Goal: Task Accomplishment & Management: Manage account settings

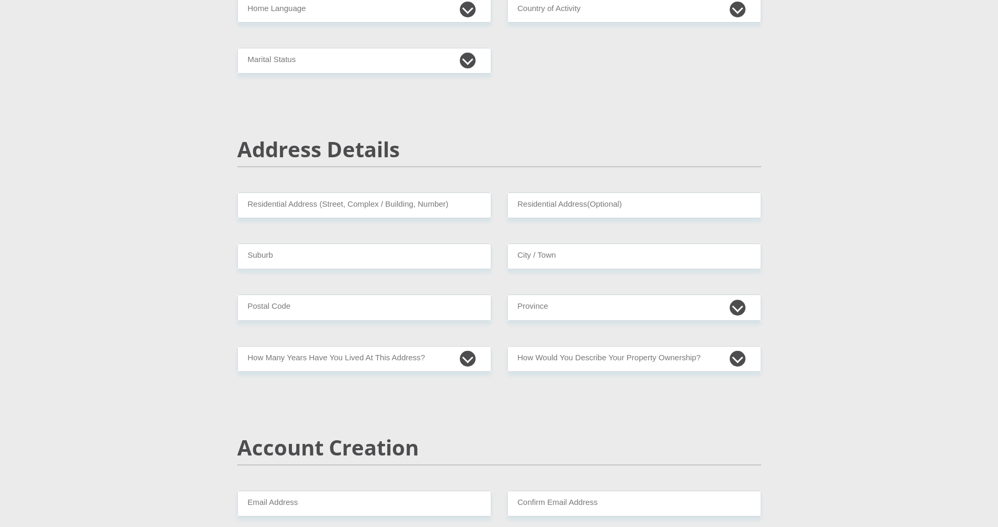
scroll to position [368, 0]
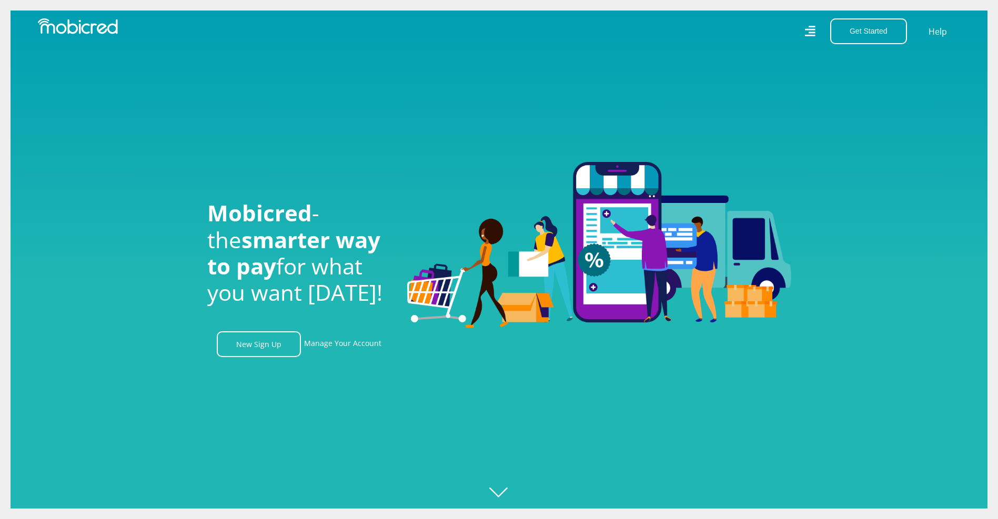
scroll to position [0, 749]
click at [807, 31] on icon at bounding box center [809, 31] width 11 height 15
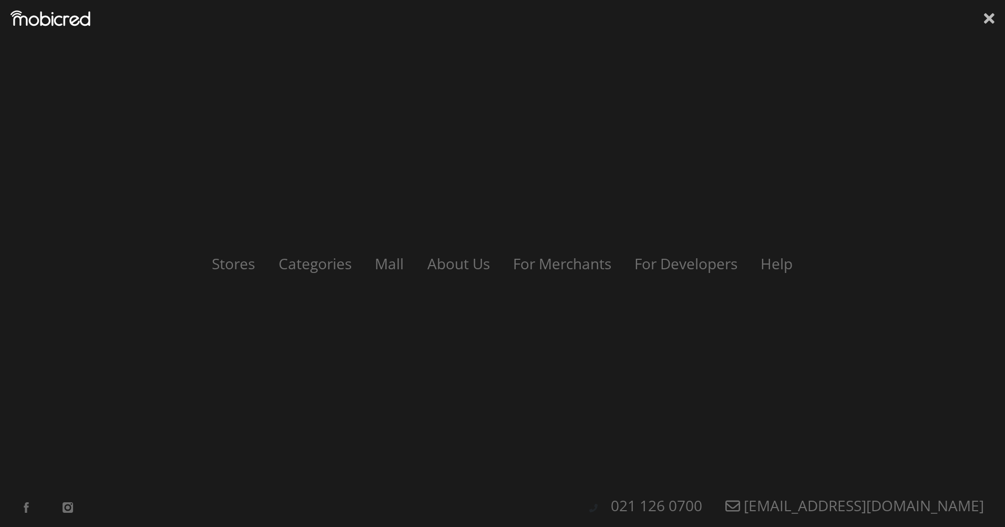
click at [993, 18] on icon at bounding box center [989, 19] width 11 height 16
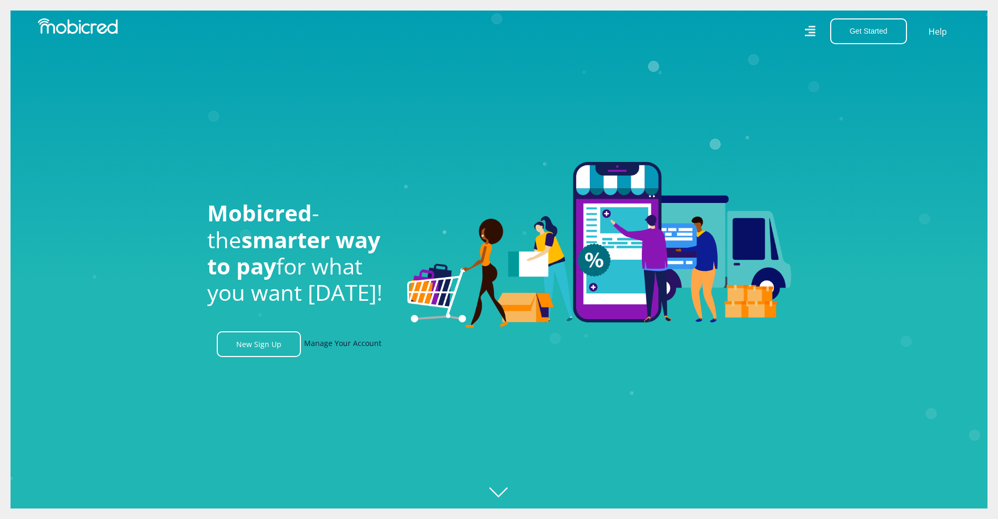
scroll to position [0, 1341]
click at [338, 351] on link "Manage Your Account" at bounding box center [342, 344] width 77 height 26
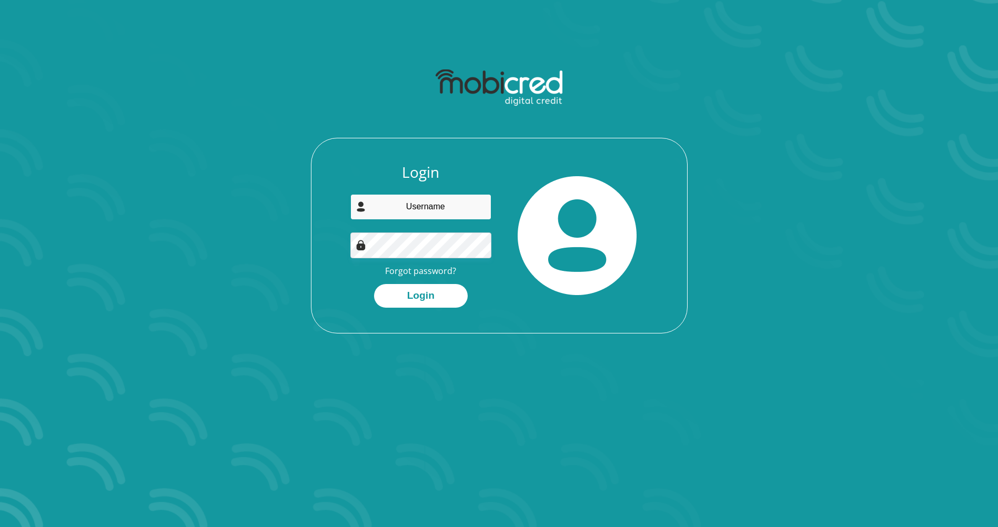
type input "brycemichael89@gmail.com"
click at [431, 295] on button "Login" at bounding box center [421, 296] width 94 height 24
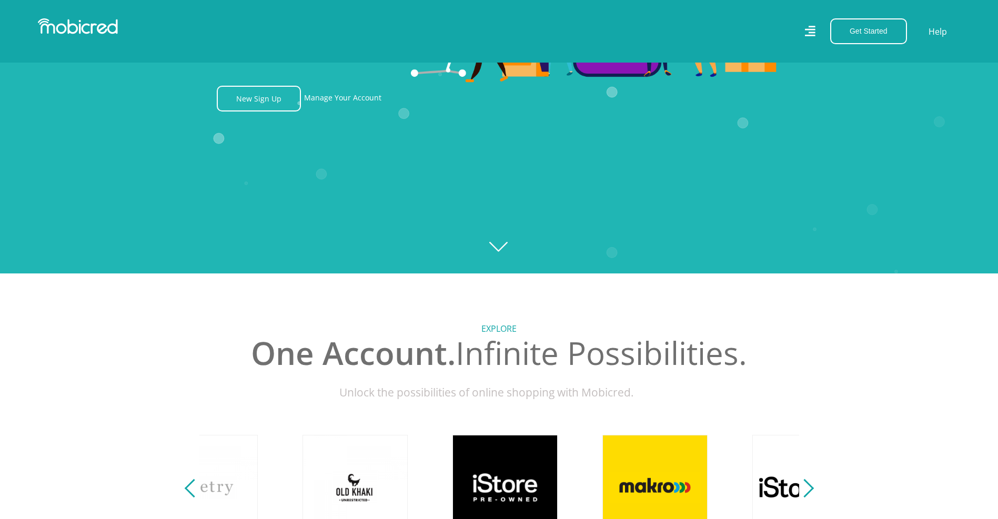
scroll to position [0, 749]
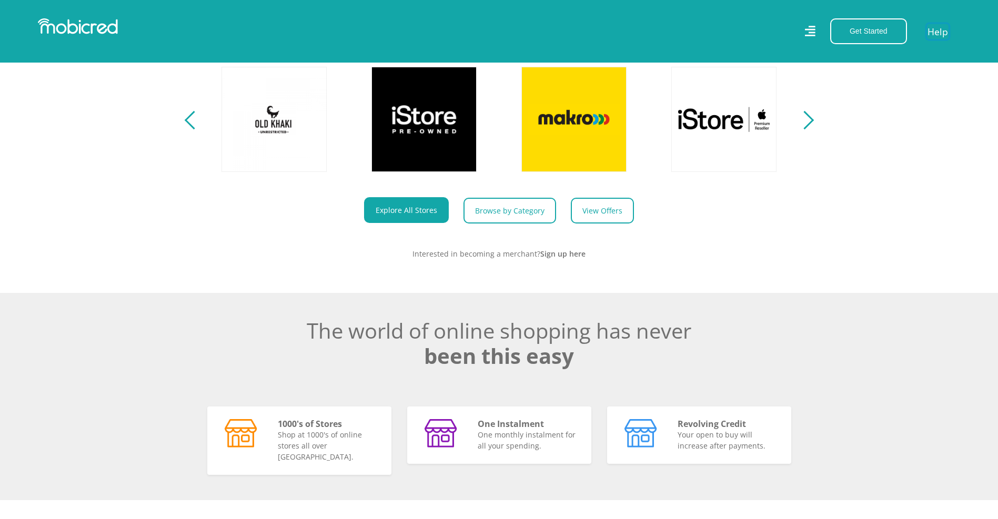
click at [941, 29] on link "Help" at bounding box center [938, 31] width 22 height 15
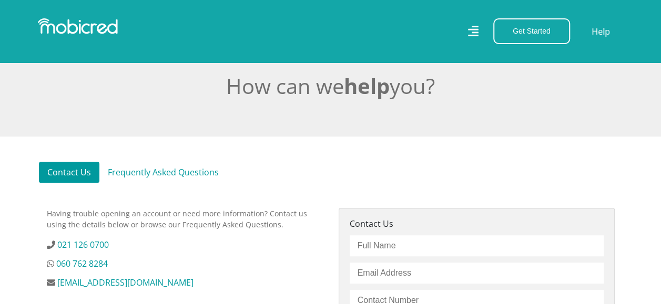
scroll to position [245, 0]
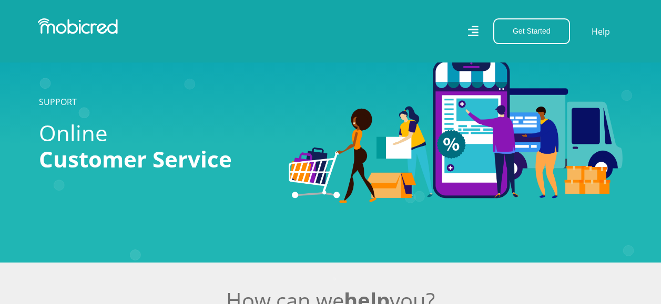
scroll to position [245, 0]
